Goal: Navigation & Orientation: Find specific page/section

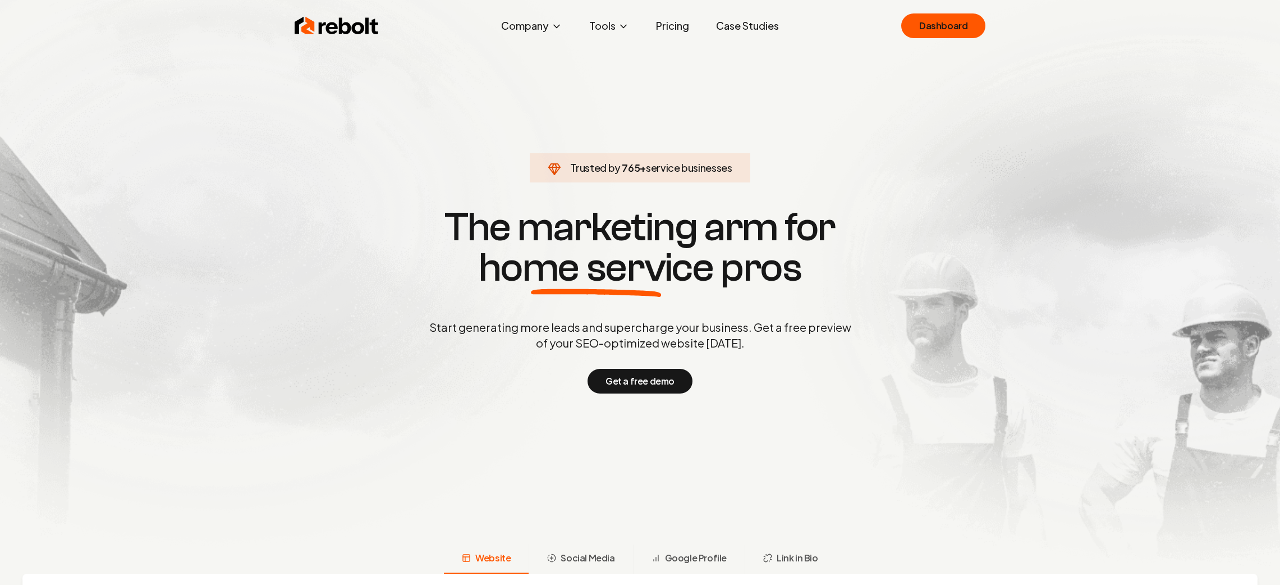
click at [923, 25] on link "Dashboard" at bounding box center [943, 25] width 84 height 25
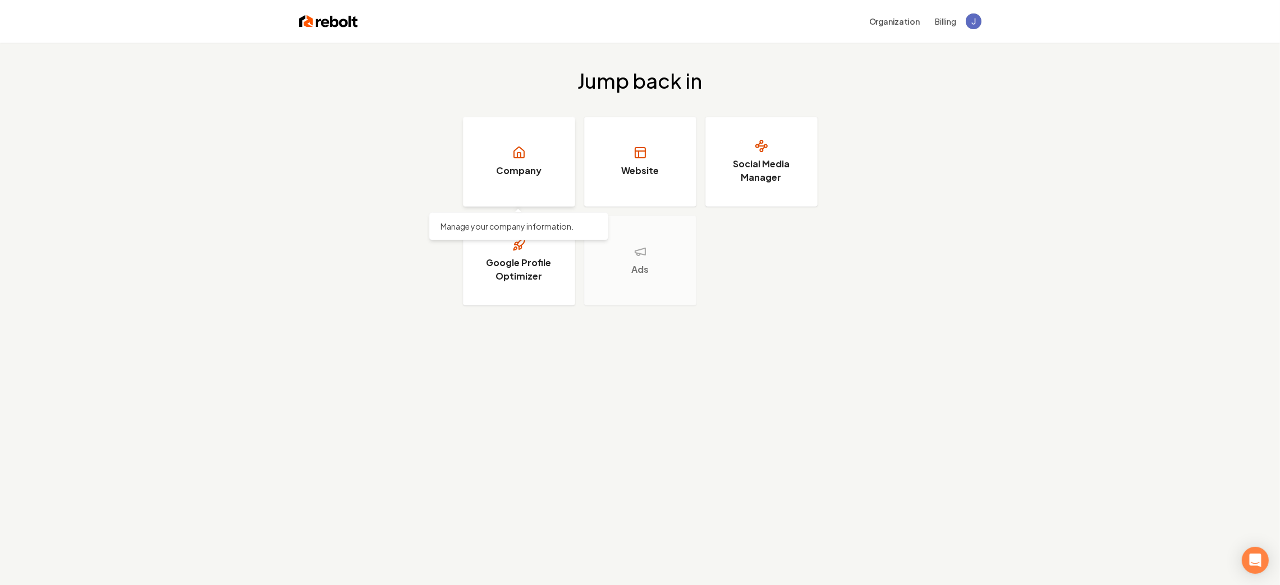
click at [528, 156] on link "Company" at bounding box center [519, 162] width 112 height 90
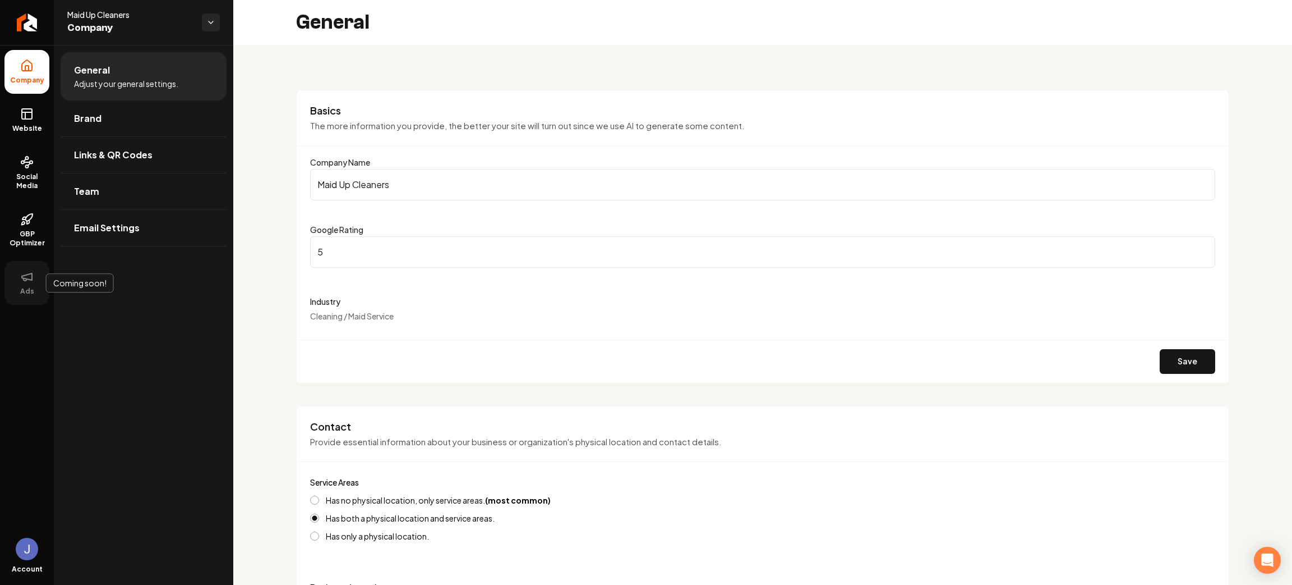
click at [26, 288] on span "Ads" at bounding box center [27, 291] width 23 height 9
click at [33, 237] on span "GBP Optimizer" at bounding box center [26, 238] width 45 height 18
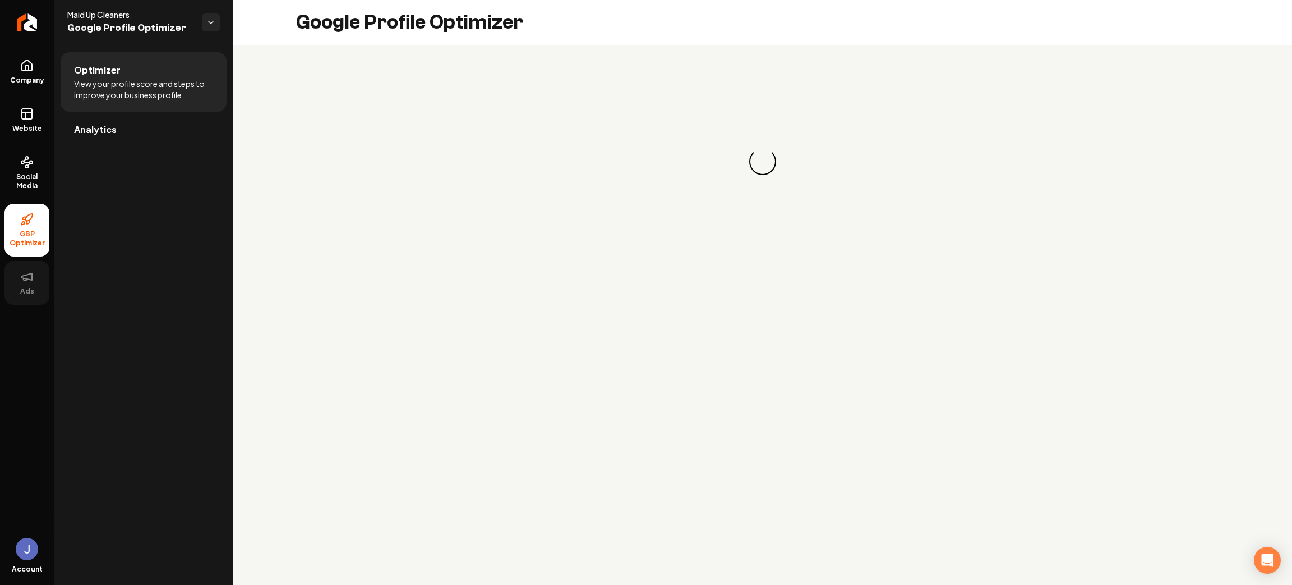
drag, startPoint x: 33, startPoint y: 221, endPoint x: 36, endPoint y: 278, distance: 56.8
click at [33, 228] on li "GBP Optimizer" at bounding box center [26, 230] width 45 height 53
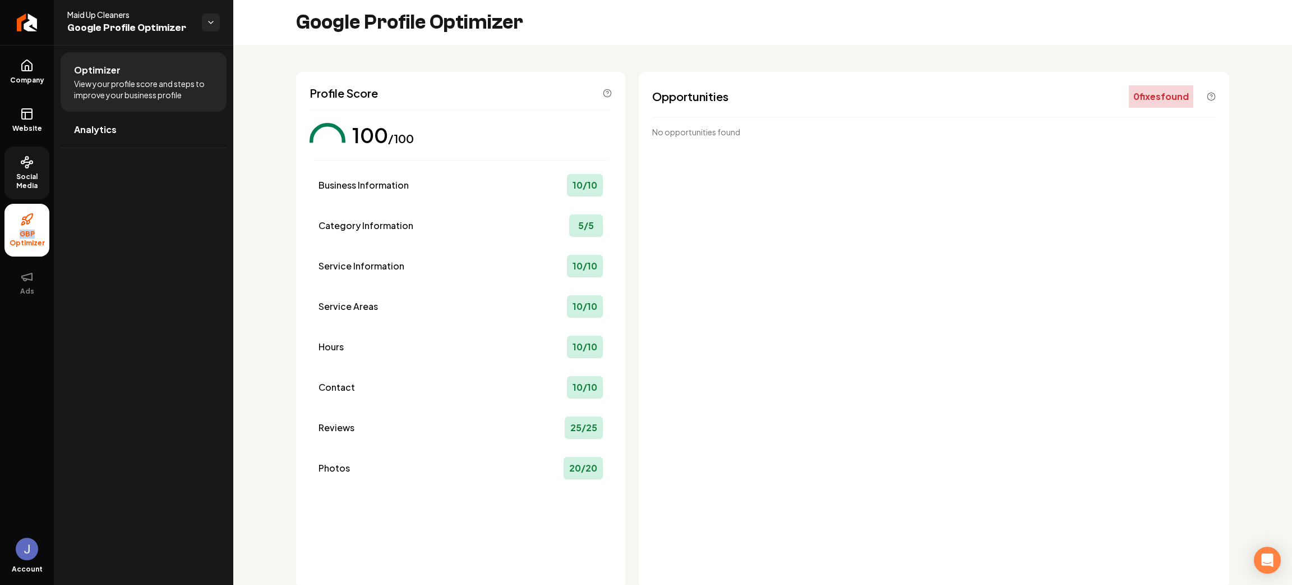
click at [32, 165] on icon at bounding box center [26, 161] width 13 height 13
